Goal: Task Accomplishment & Management: Manage account settings

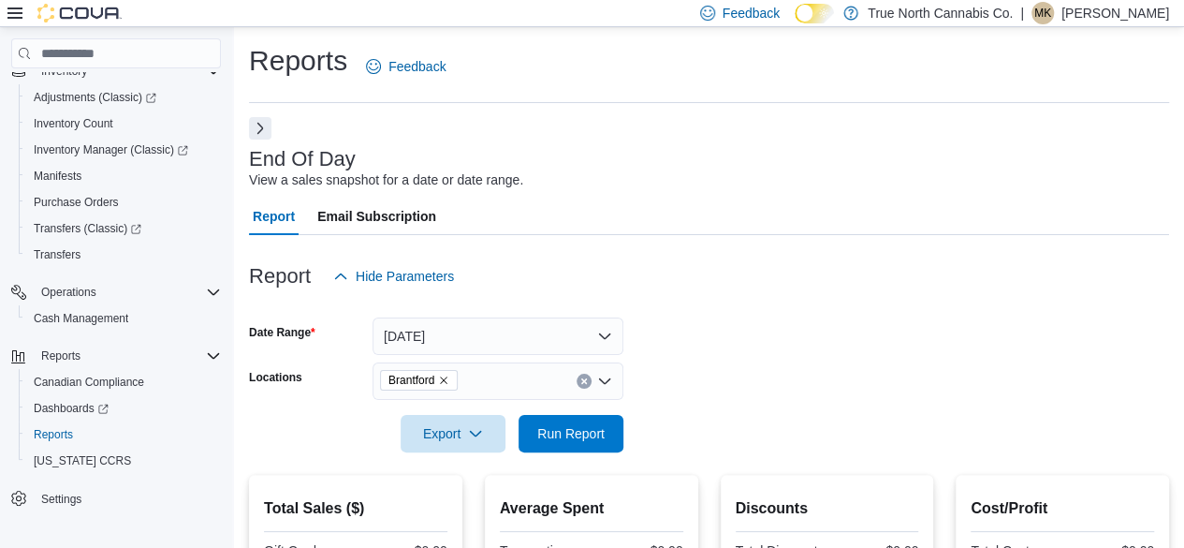
click at [258, 126] on button "Next" at bounding box center [260, 128] width 22 height 22
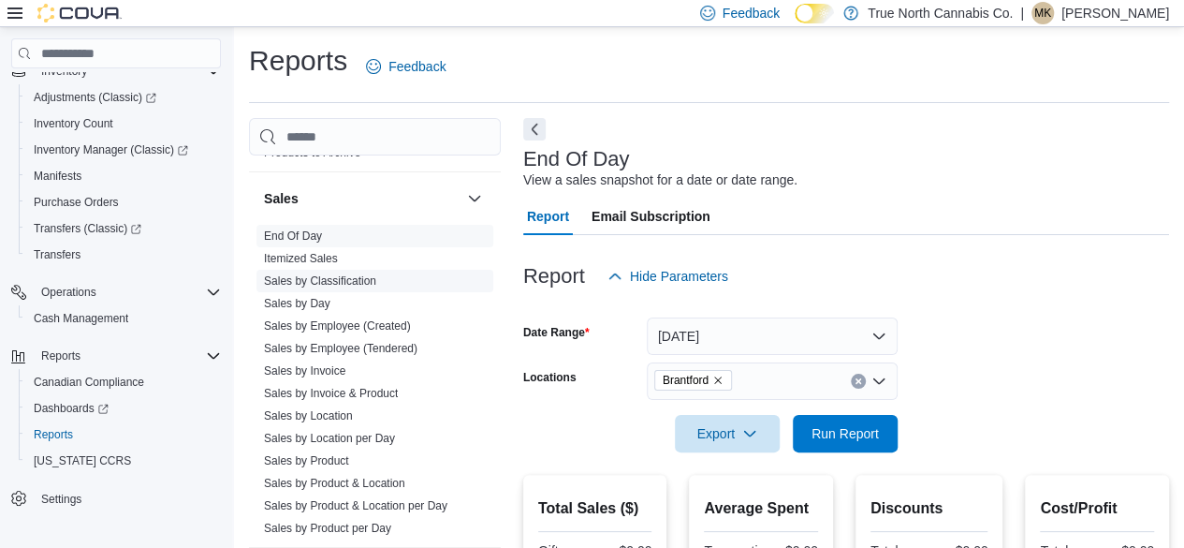
scroll to position [1310, 0]
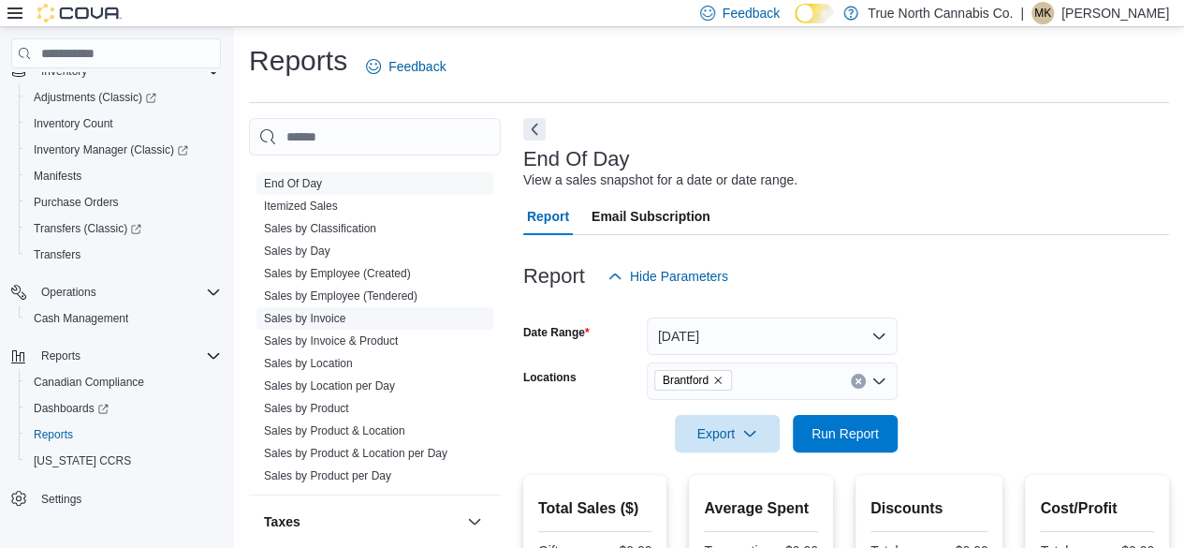
click at [342, 312] on link "Sales by Invoice" at bounding box center [304, 318] width 81 height 13
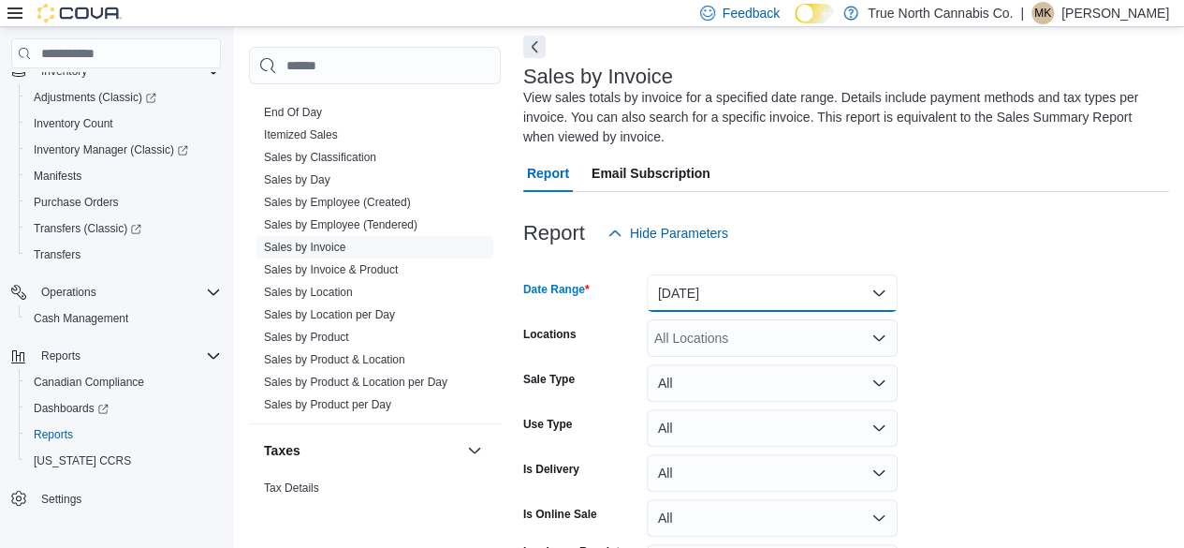
click at [812, 280] on button "Yesterday" at bounding box center [772, 292] width 251 height 37
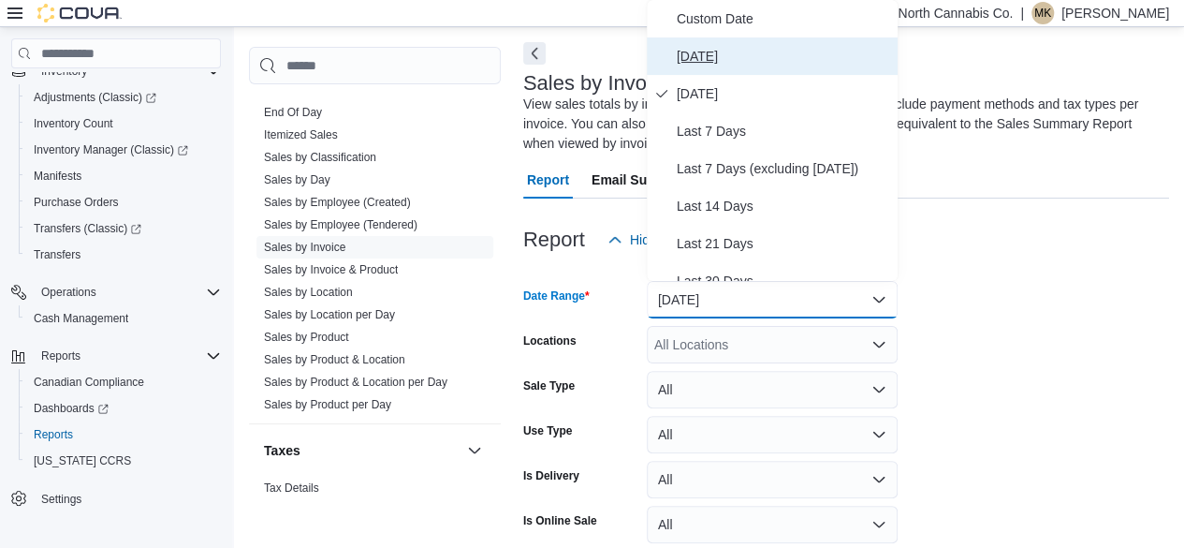
click at [703, 60] on span "Today" at bounding box center [783, 56] width 213 height 22
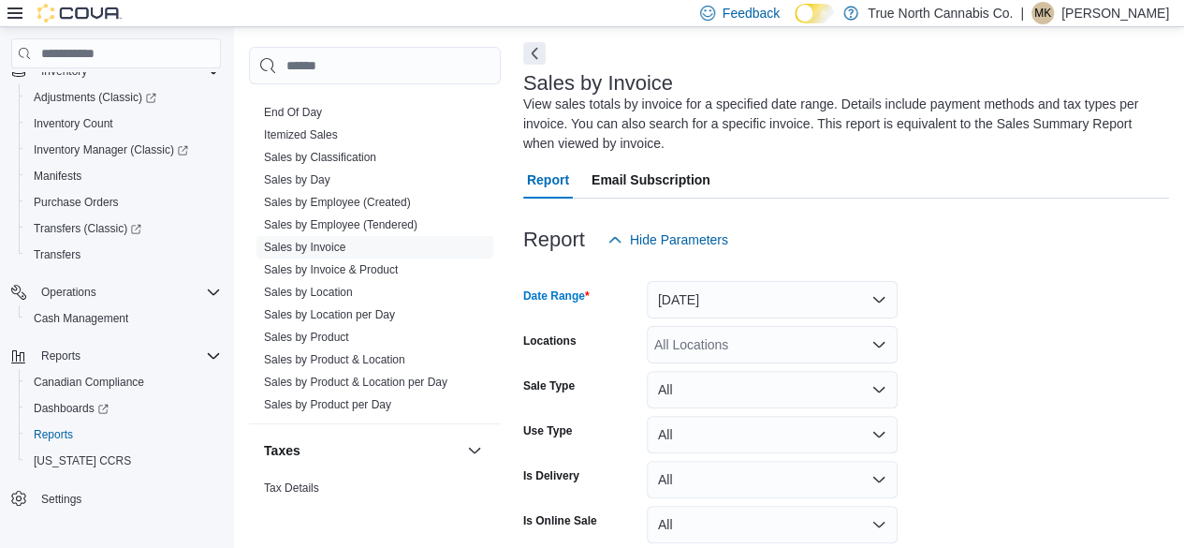
click at [781, 343] on div "All Locations" at bounding box center [772, 344] width 251 height 37
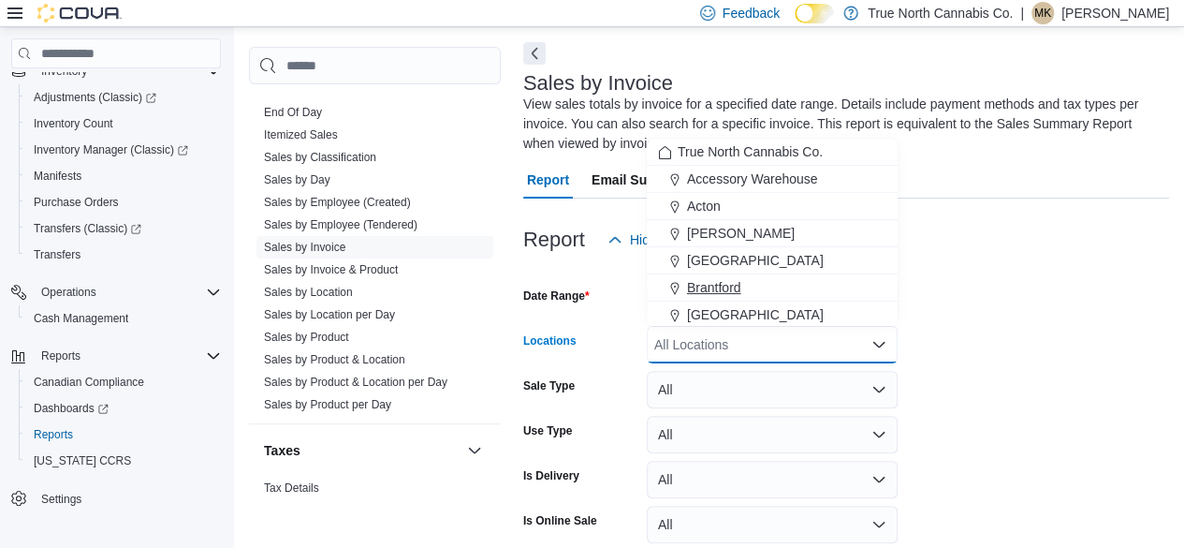
click at [715, 285] on span "Brantford" at bounding box center [714, 287] width 54 height 19
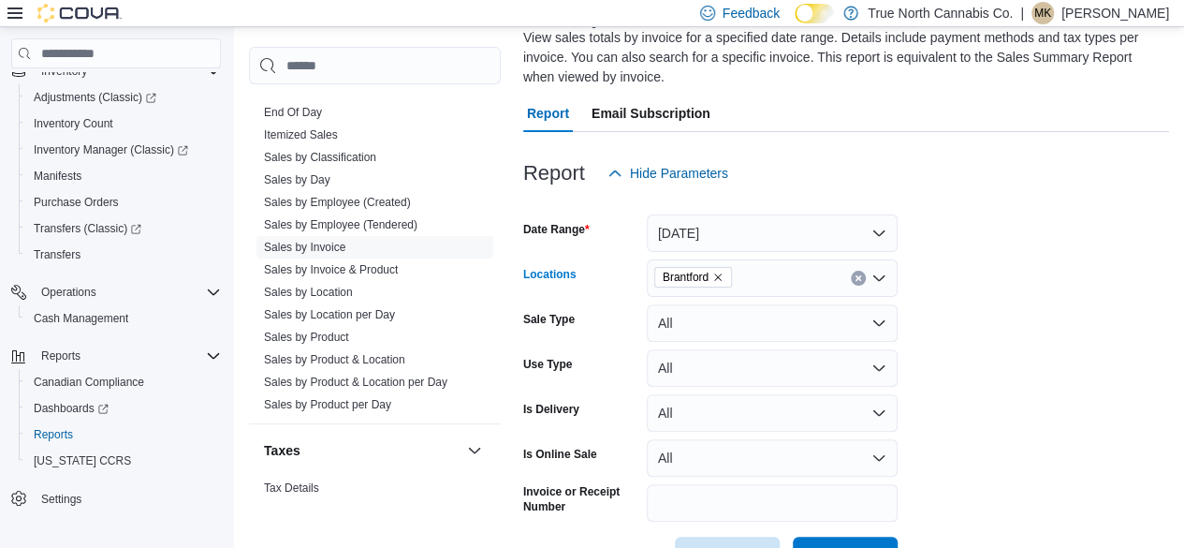
scroll to position [206, 0]
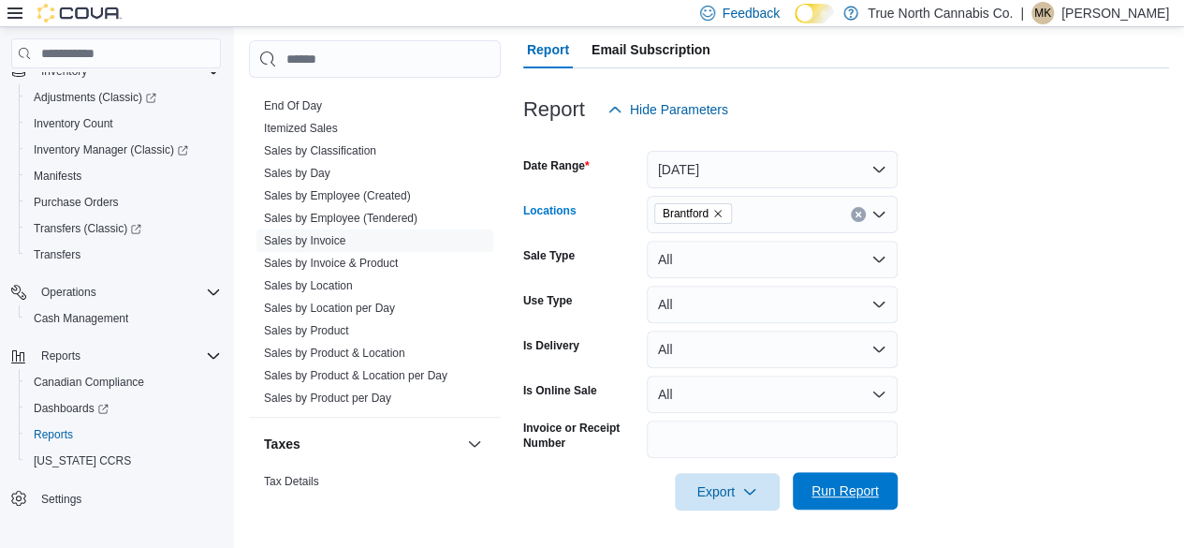
click at [846, 503] on span "Run Report" at bounding box center [845, 490] width 82 height 37
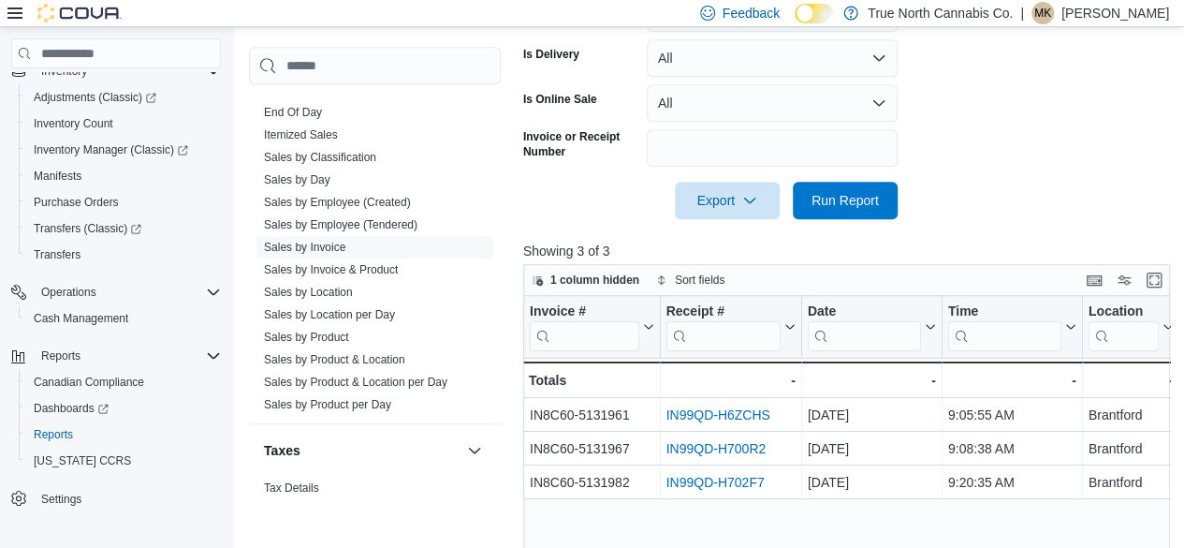
scroll to position [666, 0]
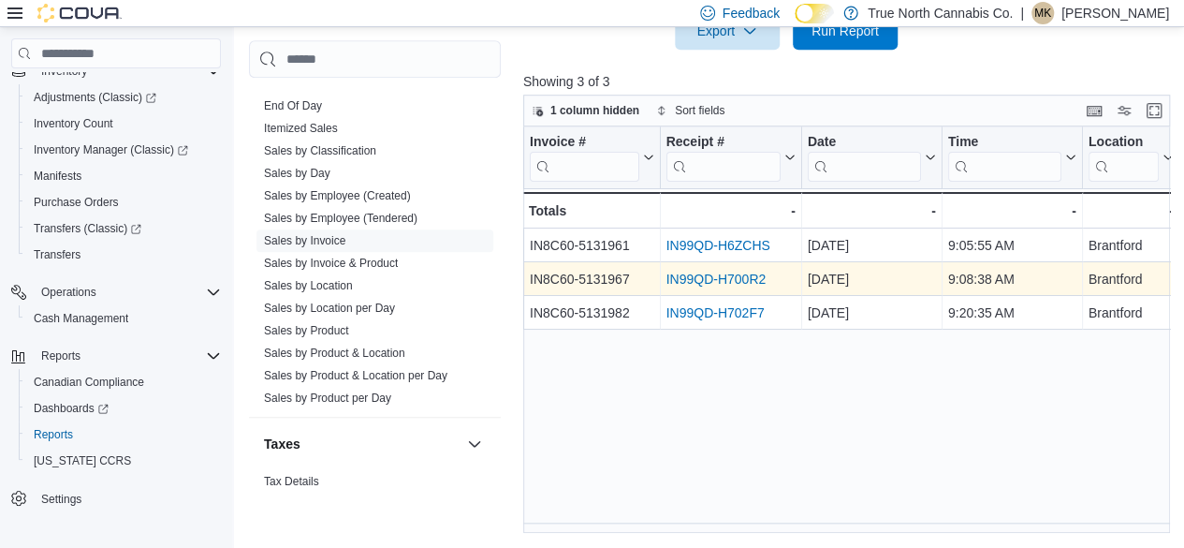
click at [725, 279] on link "IN99QD-H700R2" at bounding box center [715, 278] width 100 height 15
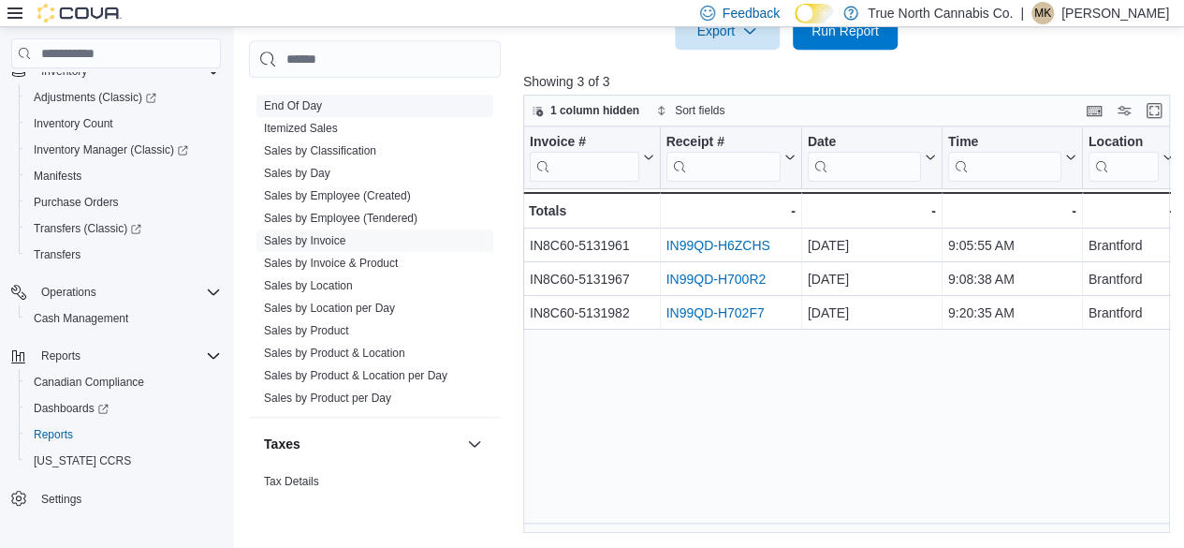
click at [329, 102] on span "End Of Day" at bounding box center [374, 106] width 237 height 22
click at [322, 106] on span "End Of Day" at bounding box center [374, 106] width 237 height 22
click at [307, 104] on link "End Of Day" at bounding box center [293, 105] width 58 height 13
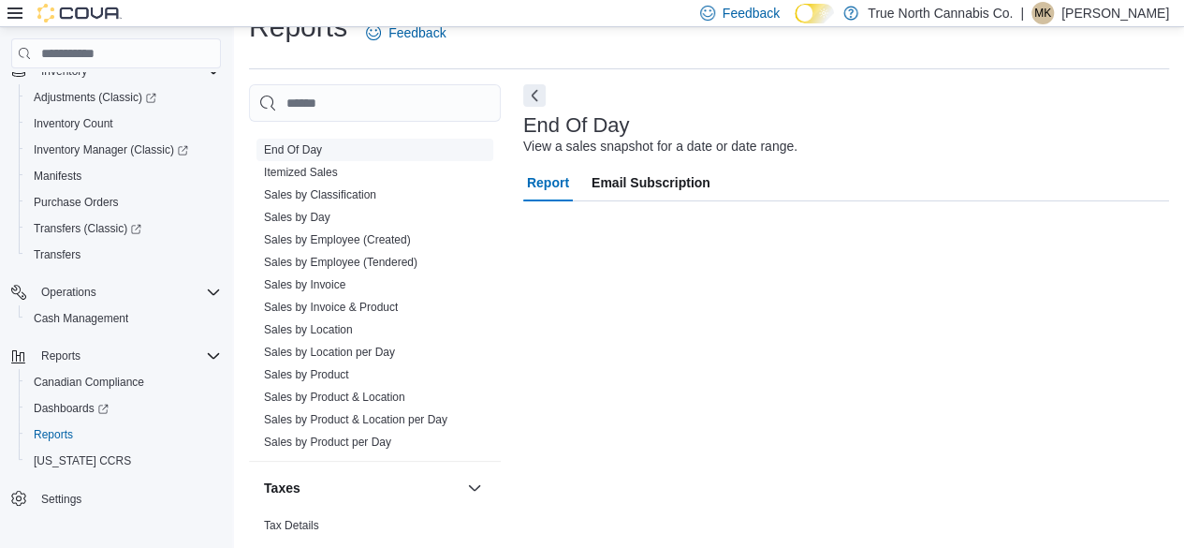
scroll to position [34, 0]
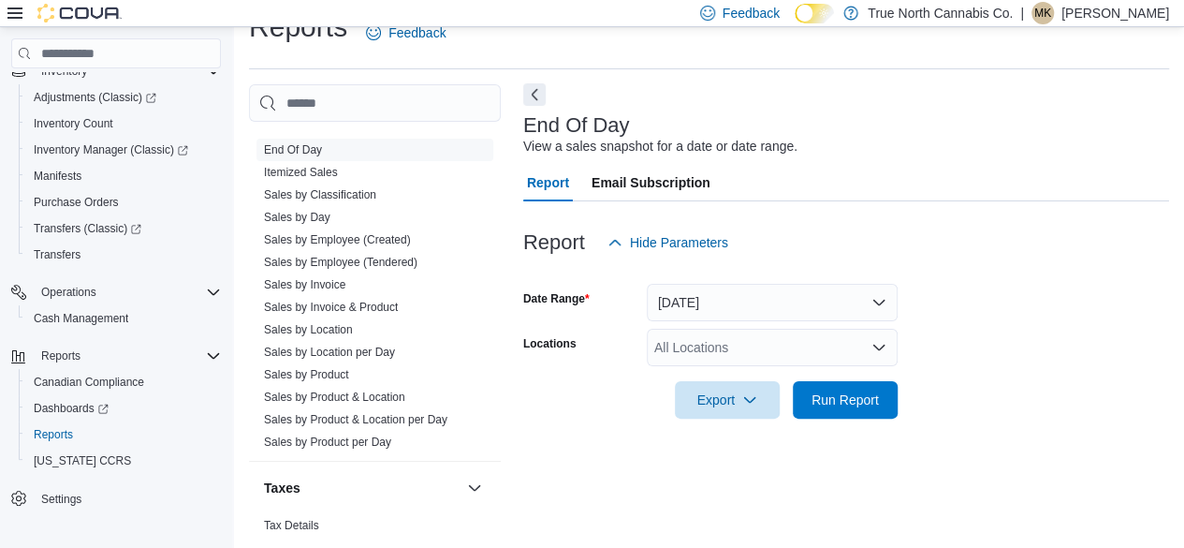
click at [529, 95] on button "Next" at bounding box center [534, 94] width 22 height 22
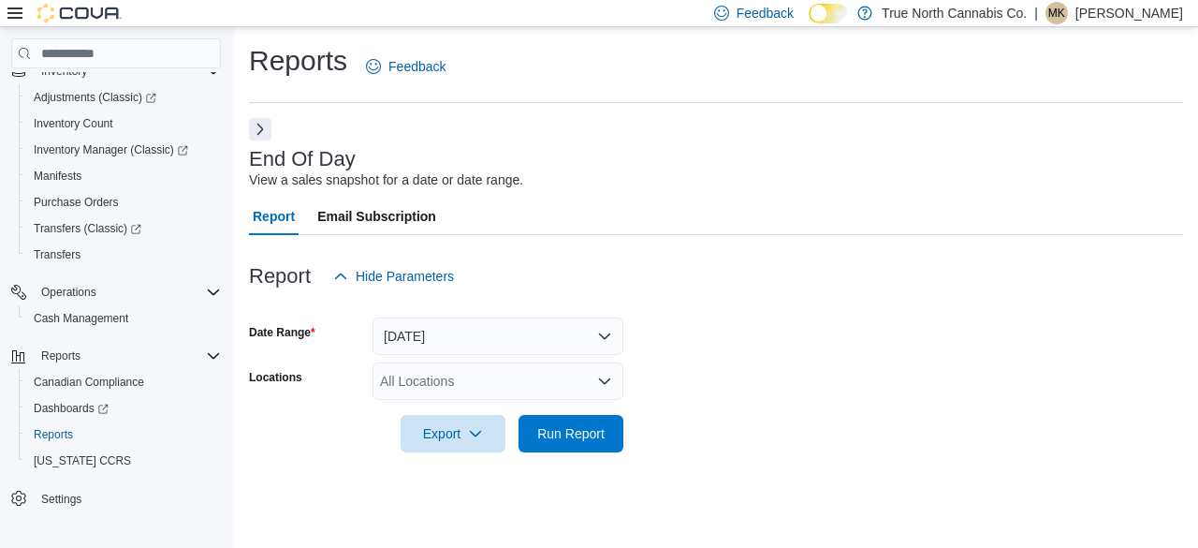
click at [494, 377] on div "All Locations" at bounding box center [497, 380] width 251 height 37
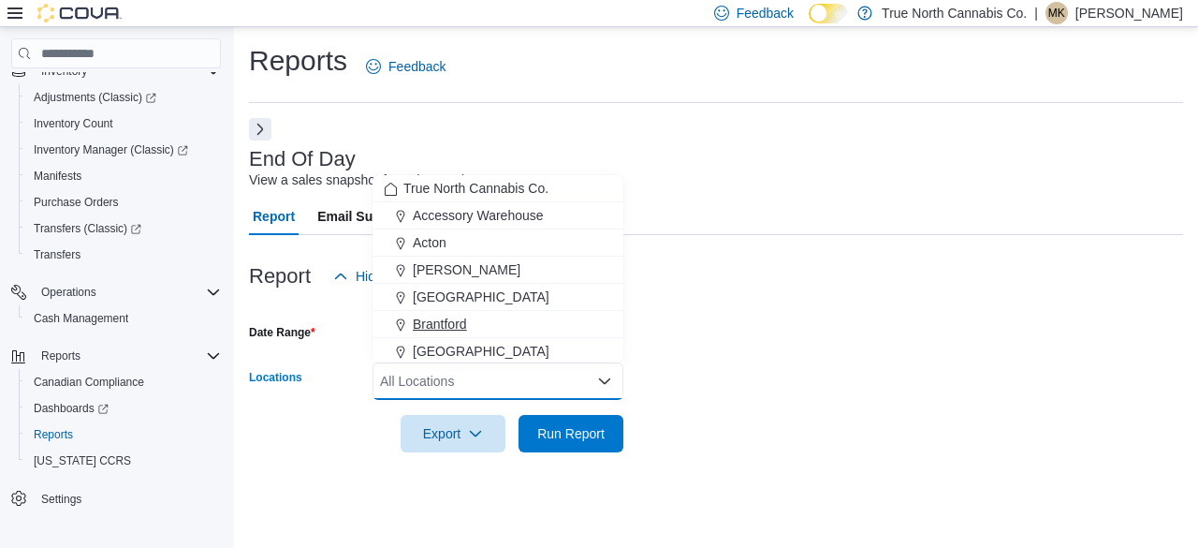
click at [454, 322] on span "Brantford" at bounding box center [440, 323] width 54 height 19
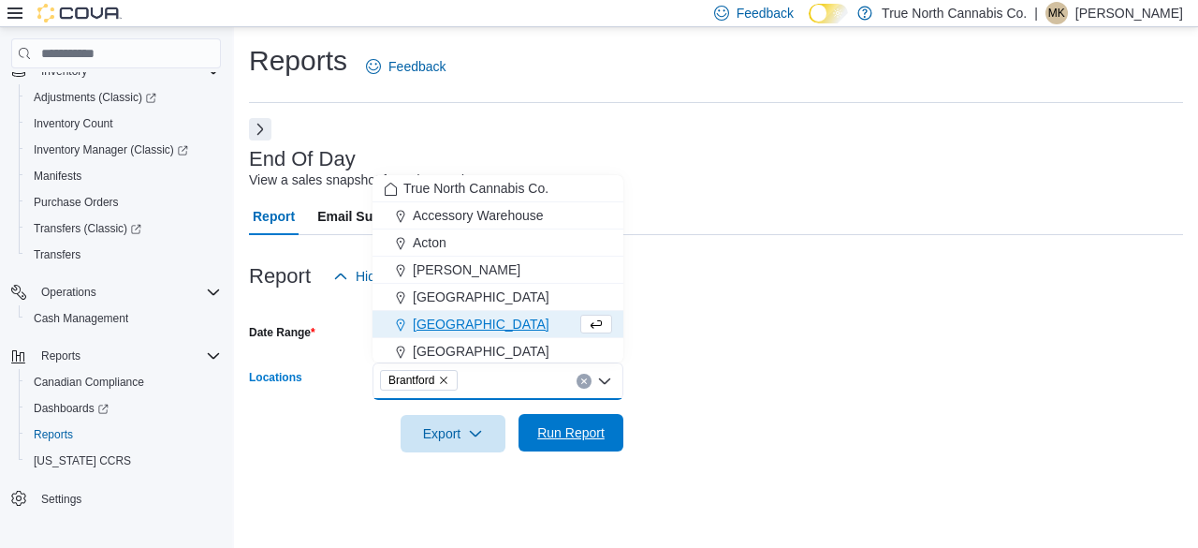
click at [548, 436] on span "Run Report" at bounding box center [570, 432] width 67 height 19
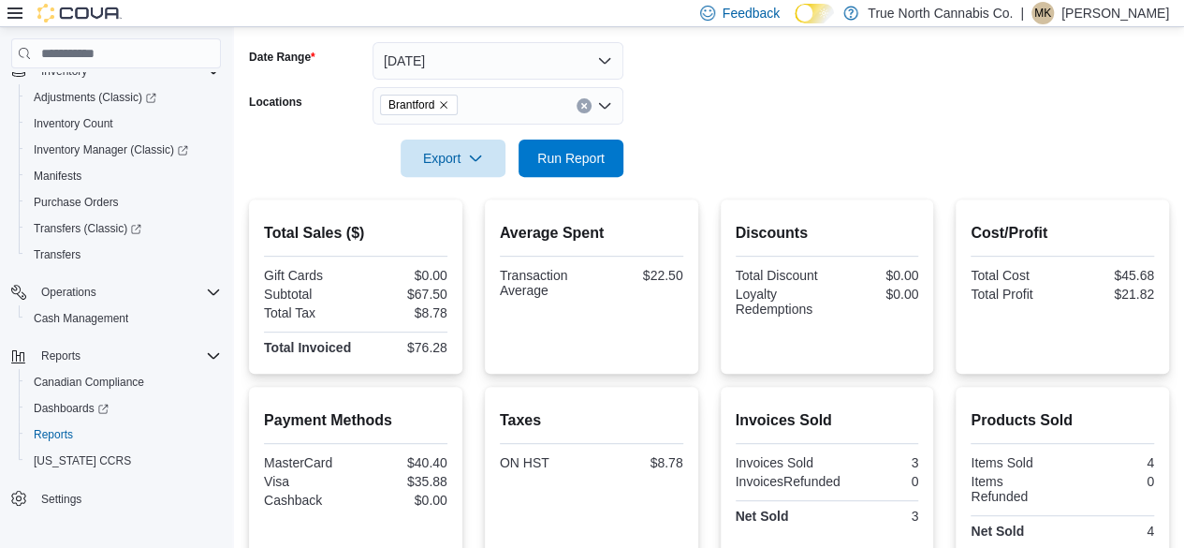
scroll to position [374, 0]
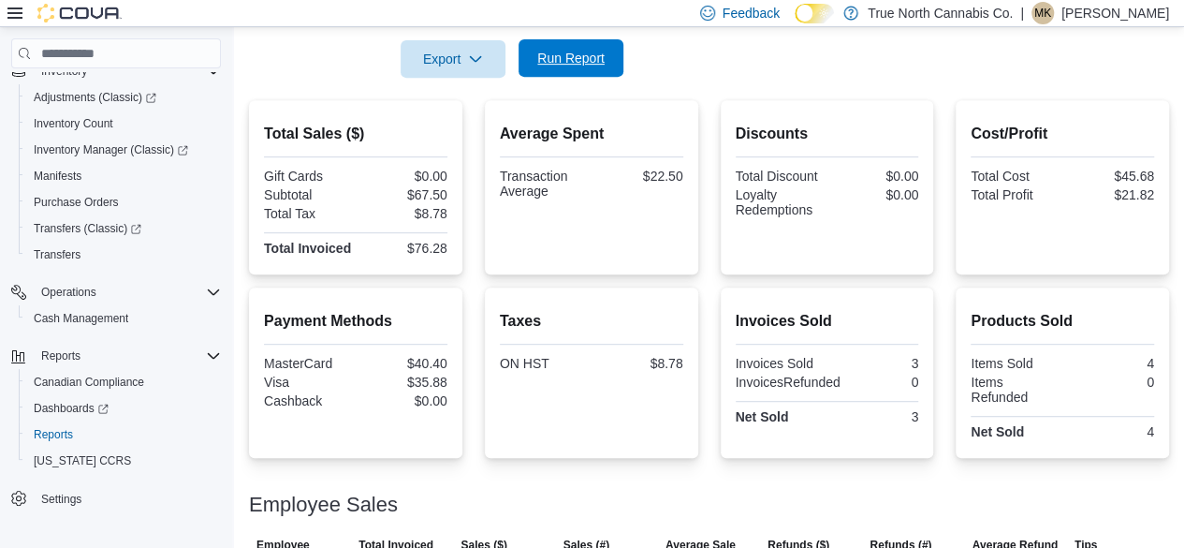
click at [584, 70] on span "Run Report" at bounding box center [571, 57] width 82 height 37
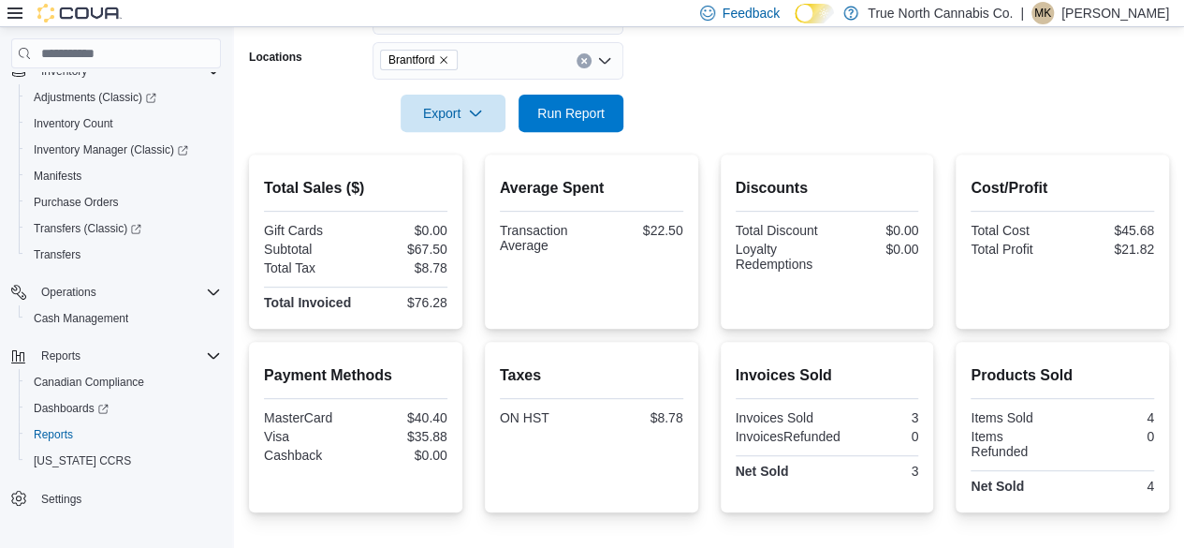
scroll to position [281, 0]
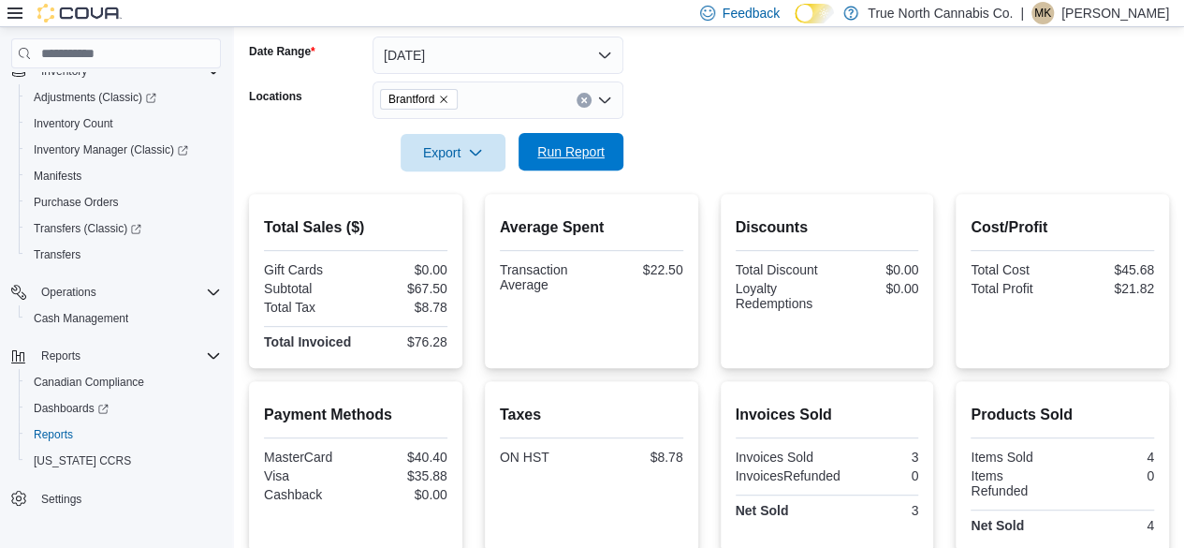
click at [577, 148] on span "Run Report" at bounding box center [570, 151] width 67 height 19
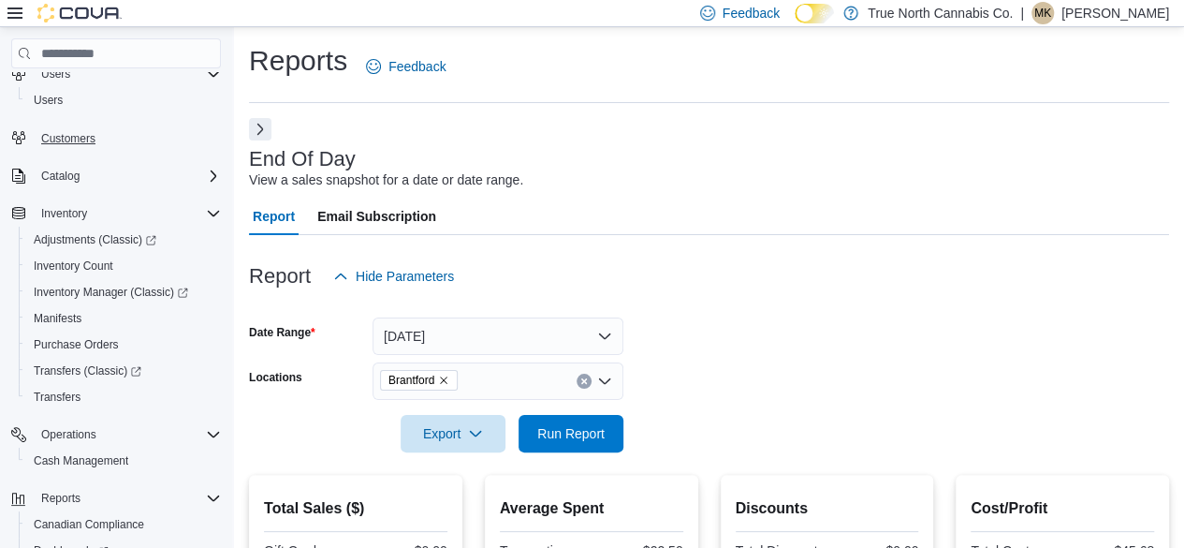
scroll to position [0, 0]
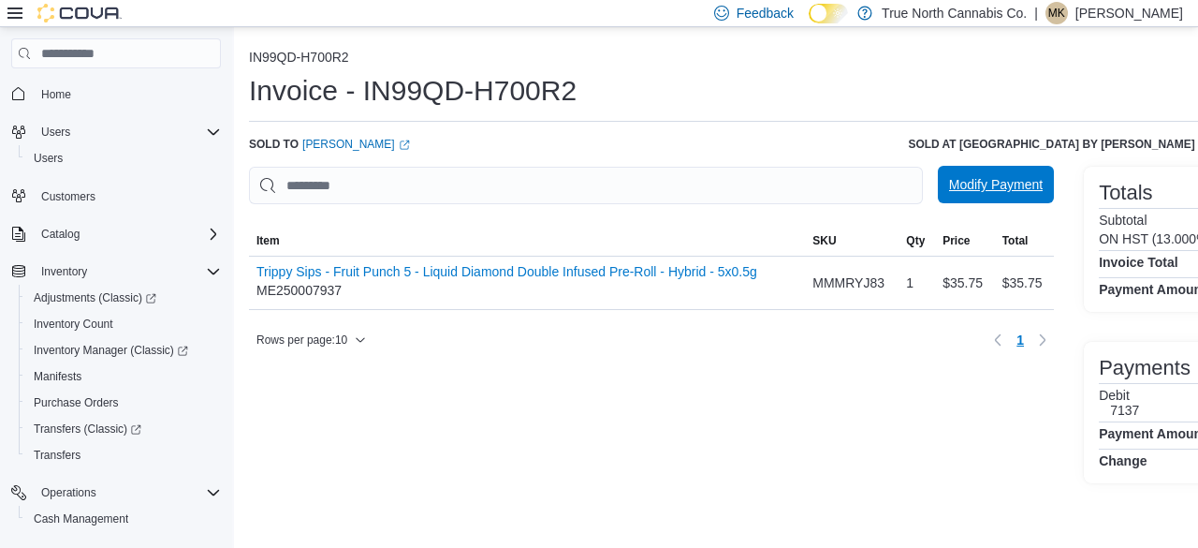
click at [1018, 179] on span "Modify Payment" at bounding box center [996, 184] width 94 height 19
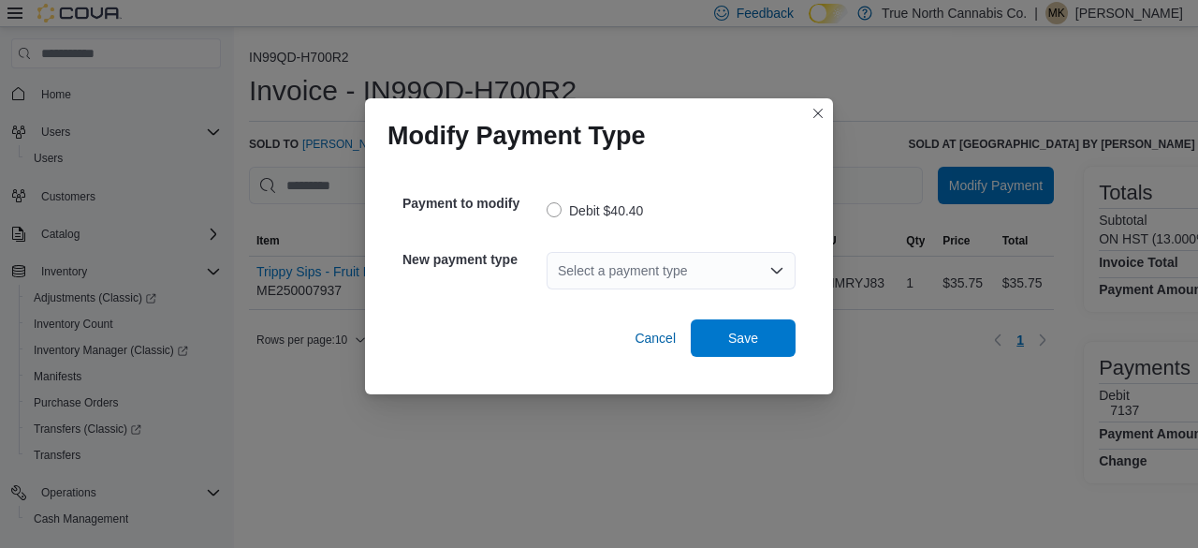
click at [708, 270] on div "Select a payment type" at bounding box center [671, 270] width 249 height 37
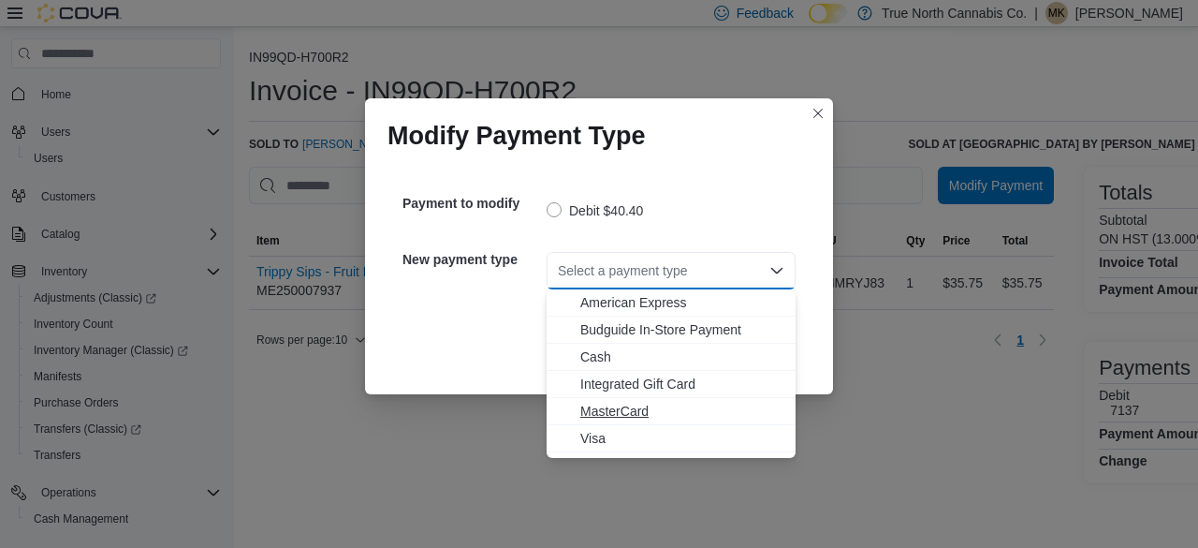
click at [624, 410] on span "MasterCard" at bounding box center [682, 411] width 204 height 19
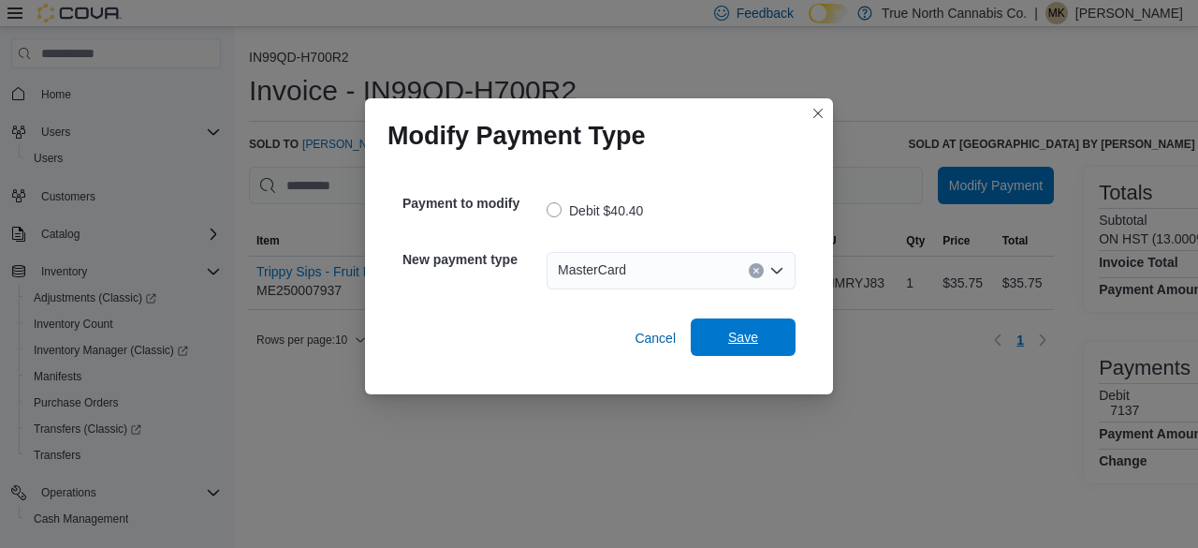
click at [752, 334] on span "Save" at bounding box center [743, 337] width 30 height 19
